Goal: Task Accomplishment & Management: Use online tool/utility

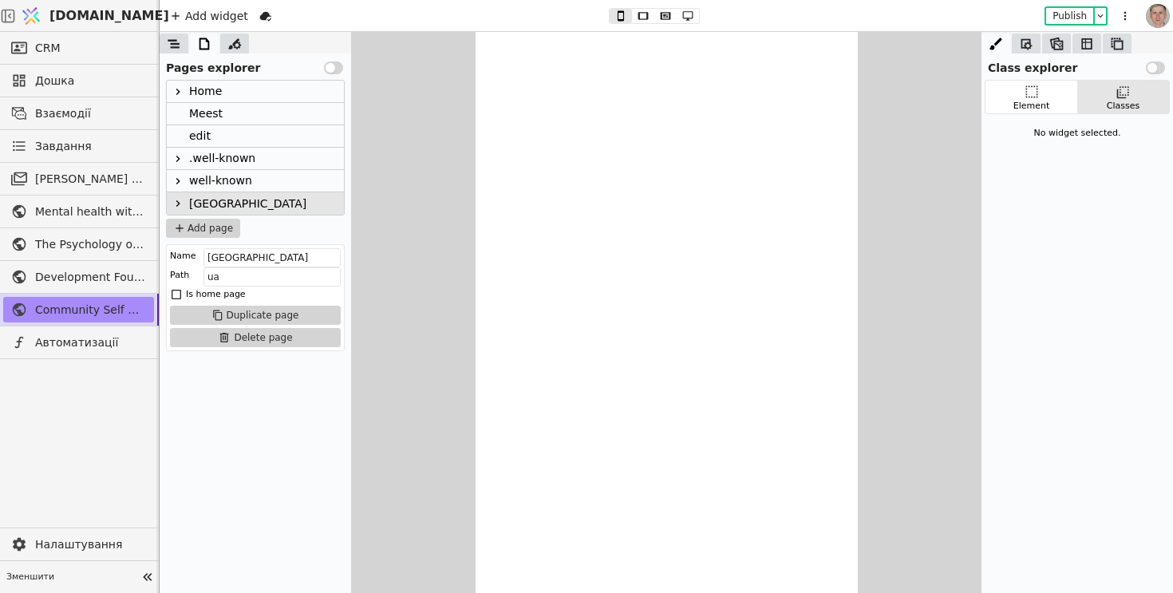
click at [245, 91] on div "Home" at bounding box center [255, 92] width 177 height 22
click at [216, 92] on div "Home" at bounding box center [205, 92] width 33 height 22
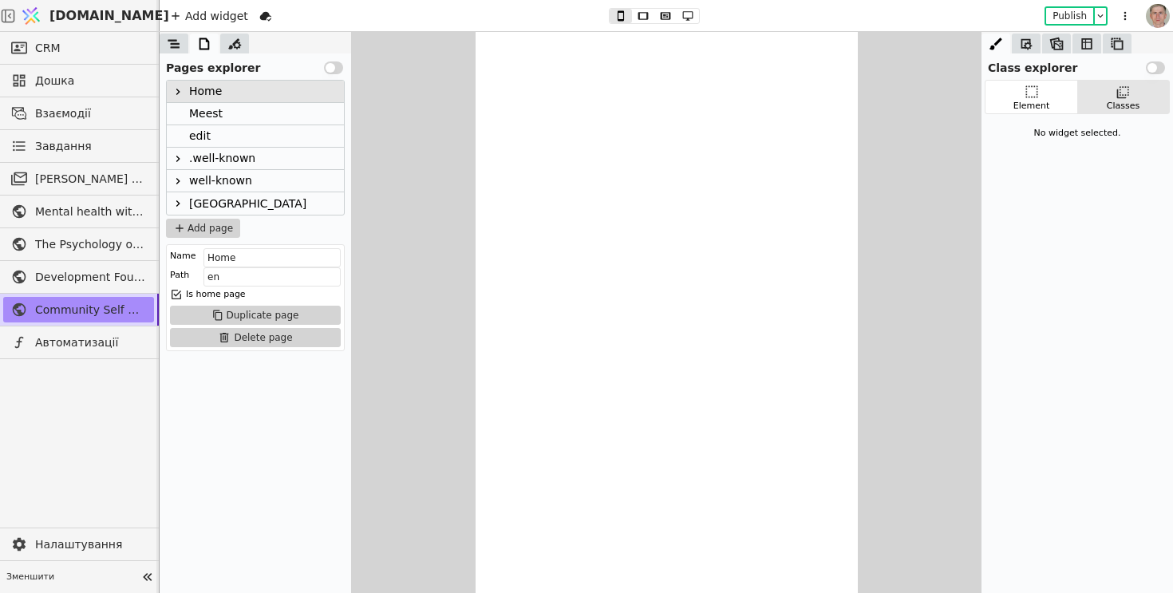
click at [294, 117] on div "Meest" at bounding box center [255, 114] width 177 height 22
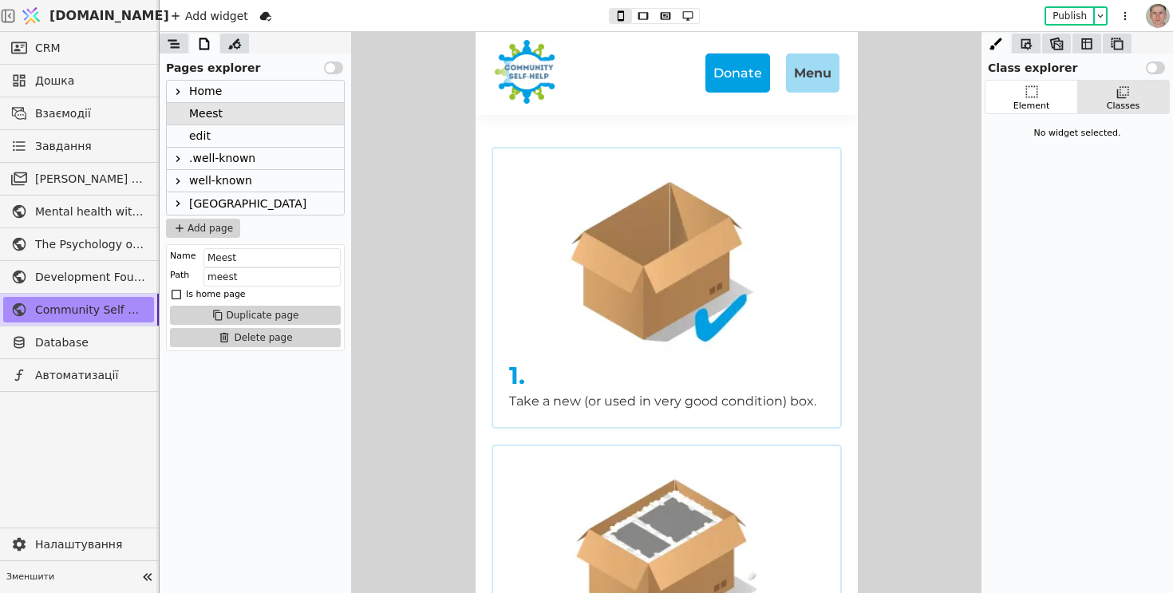
click at [245, 89] on div "Home" at bounding box center [255, 92] width 177 height 22
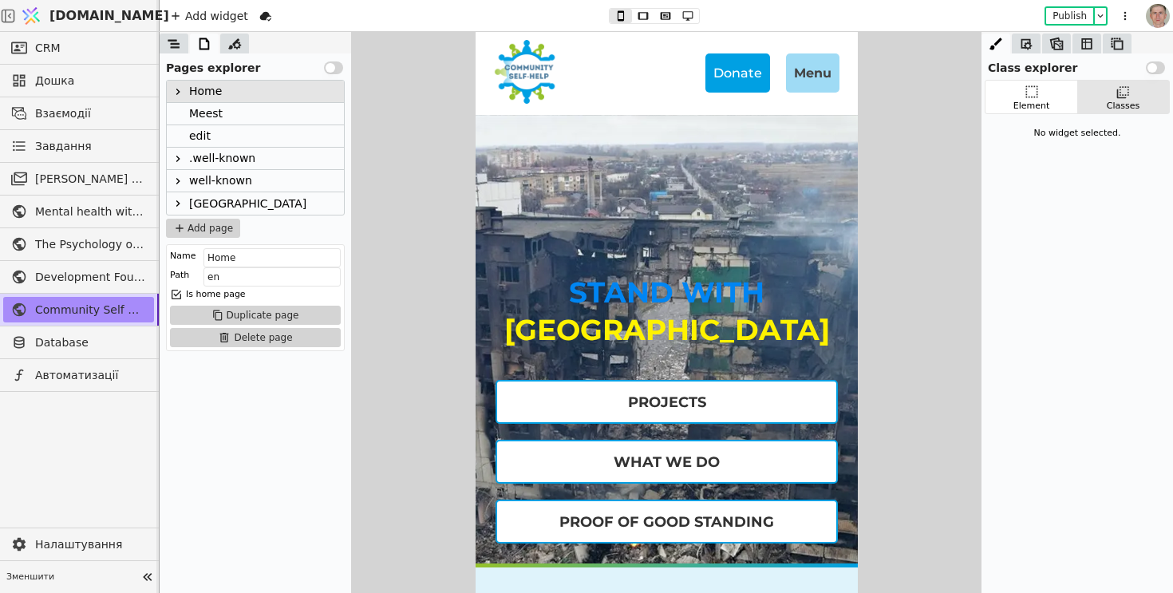
click at [338, 69] on button "Use setting" at bounding box center [333, 67] width 19 height 13
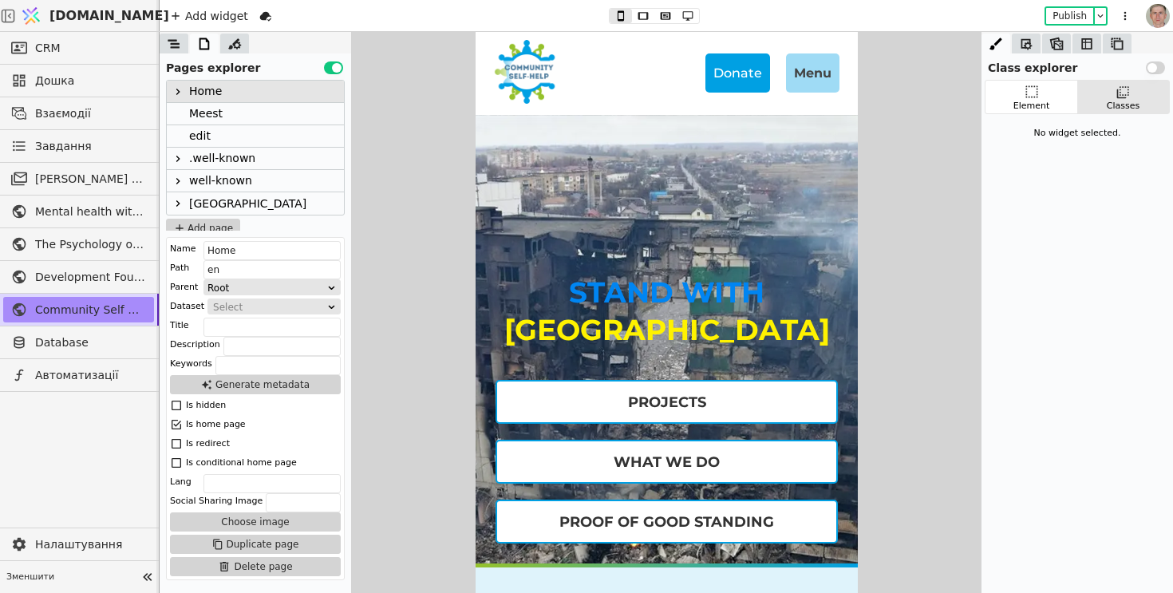
scroll to position [7, 0]
click at [1071, 15] on button "Publish" at bounding box center [1069, 16] width 47 height 16
click at [1069, 19] on button "Publish" at bounding box center [1069, 16] width 47 height 16
click at [266, 109] on div "Meest" at bounding box center [255, 107] width 177 height 22
